Goal: Information Seeking & Learning: Learn about a topic

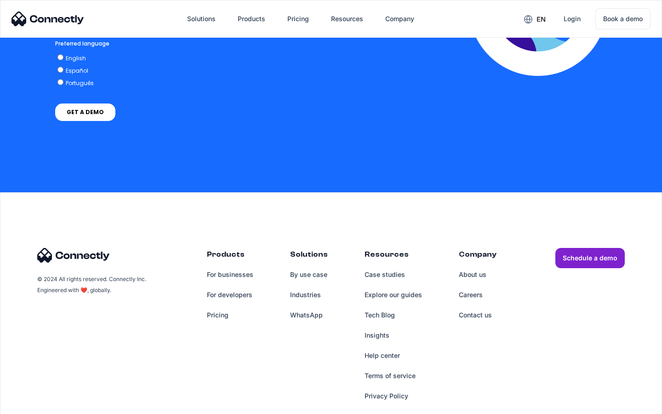
scroll to position [2028, 0]
